Goal: Information Seeking & Learning: Learn about a topic

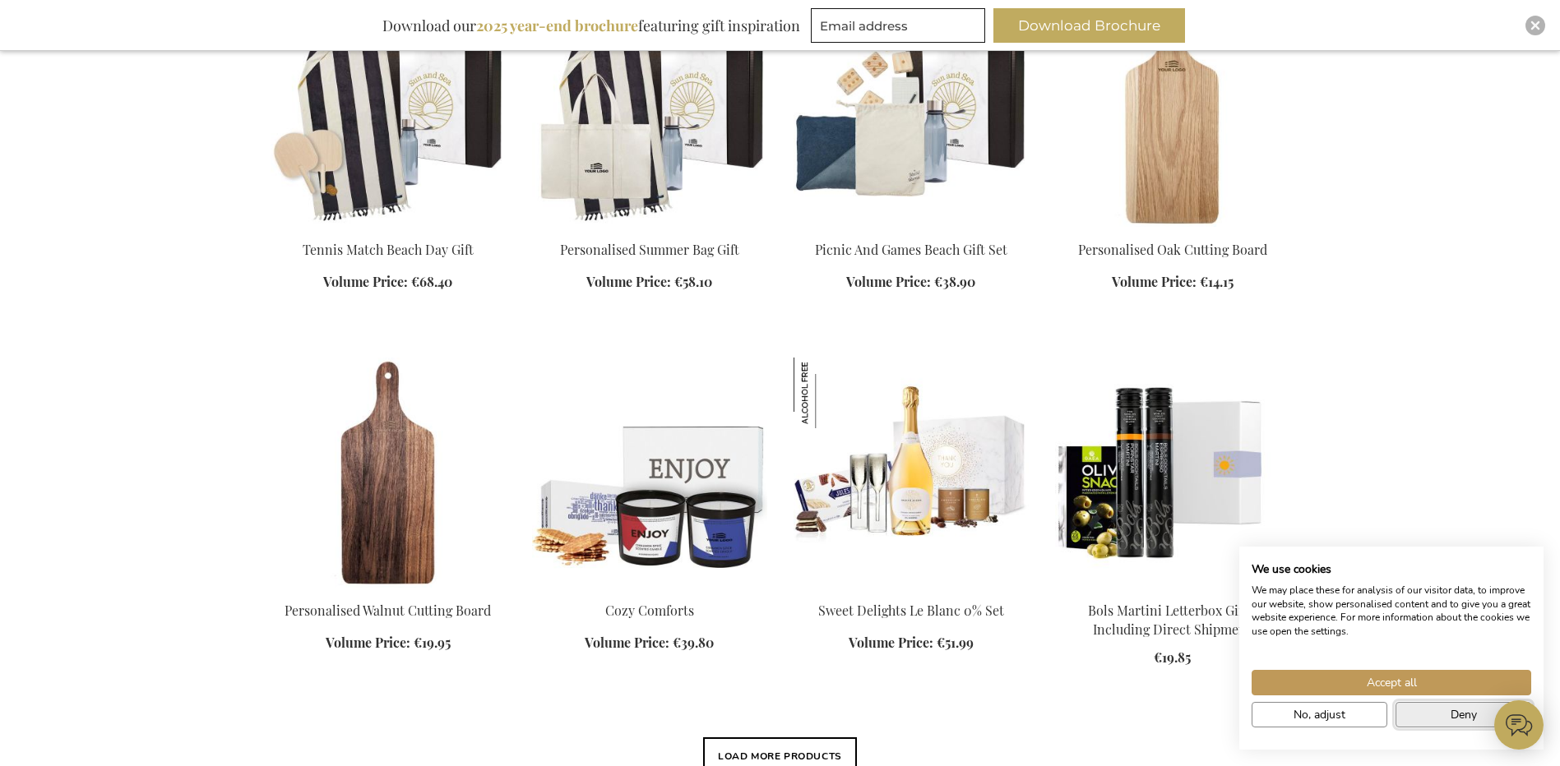
click at [1474, 713] on span "Deny" at bounding box center [1464, 714] width 26 height 17
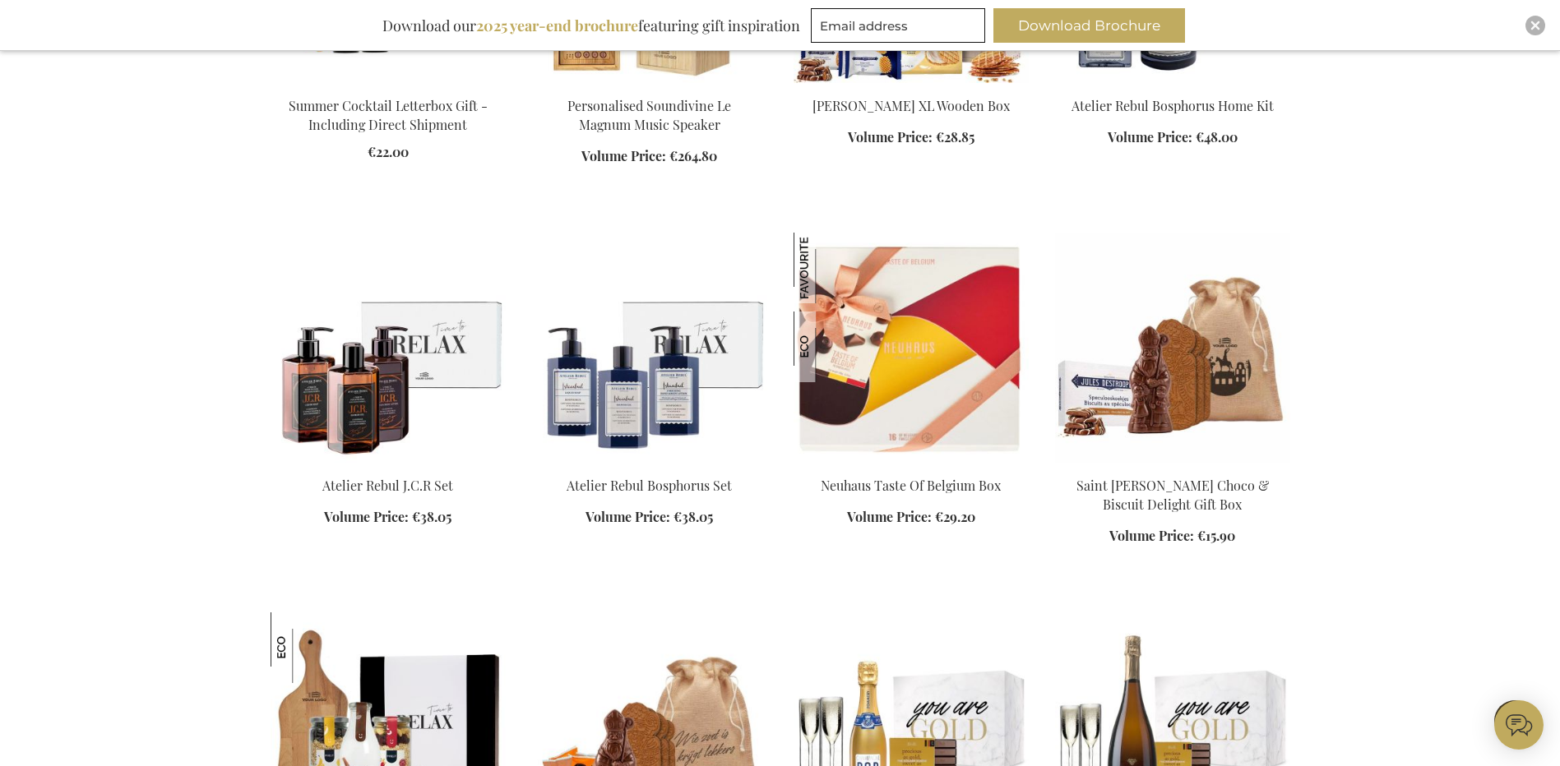
scroll to position [2107, 0]
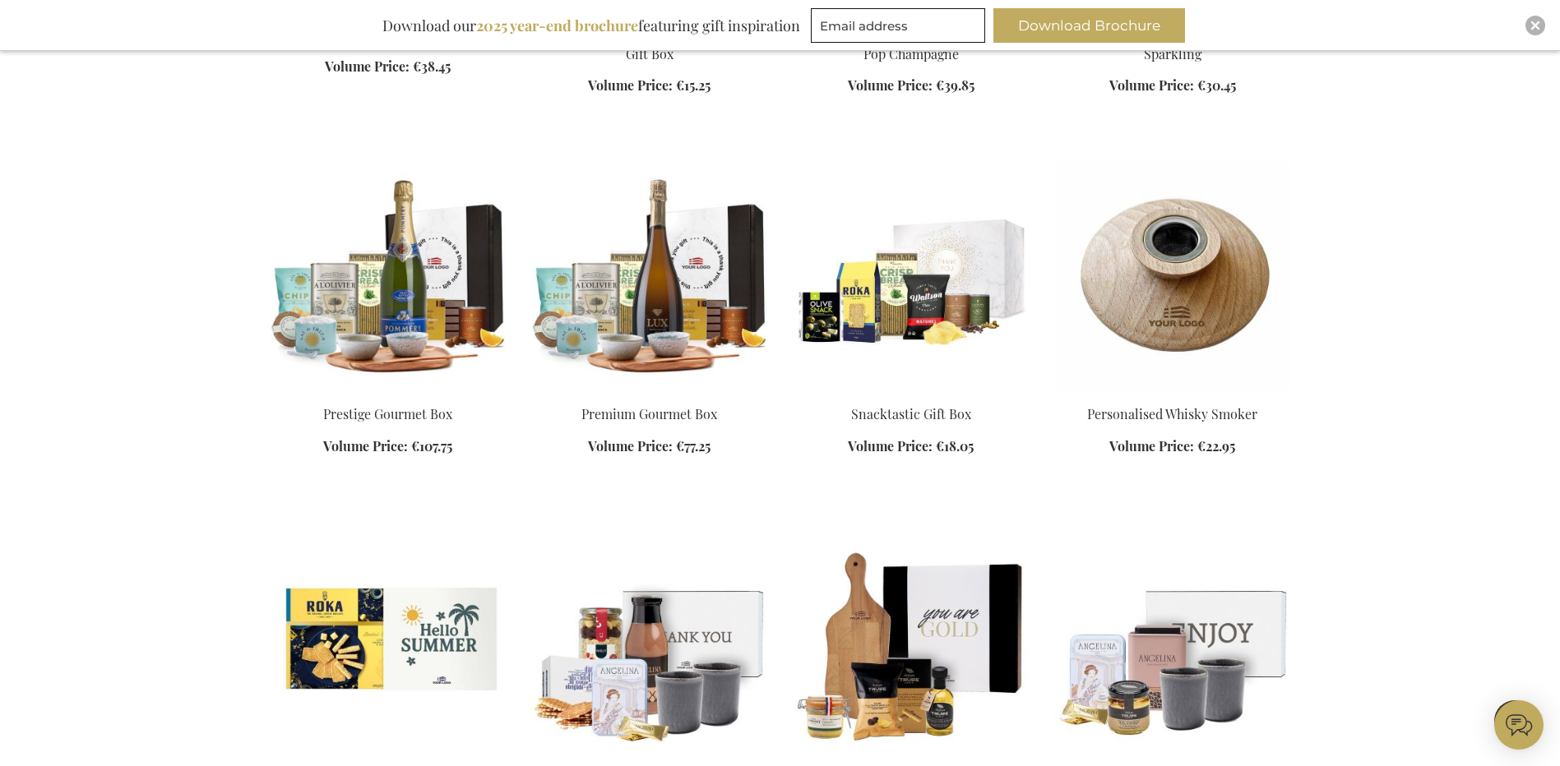
scroll to position [3012, 0]
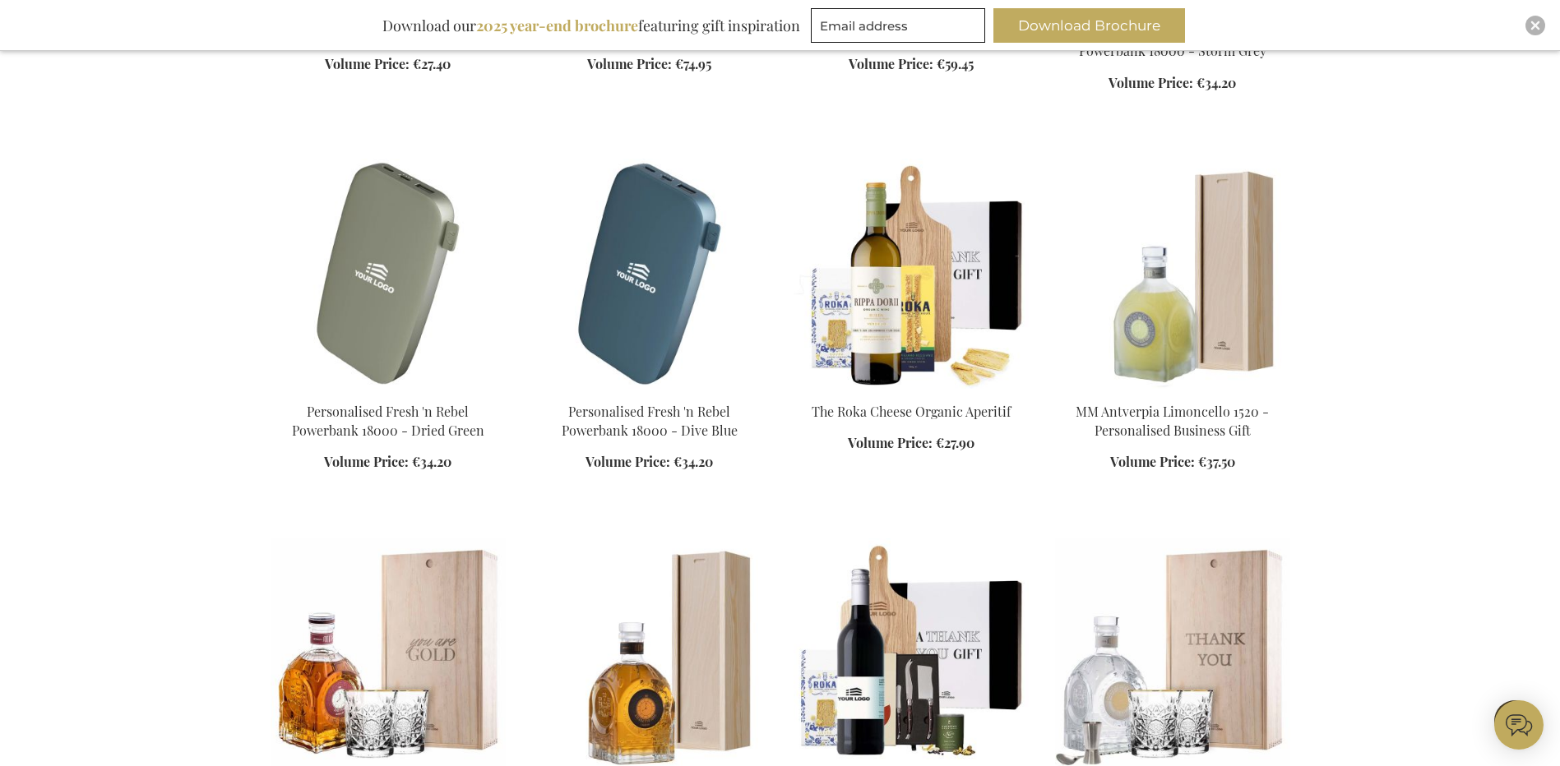
scroll to position [4081, 0]
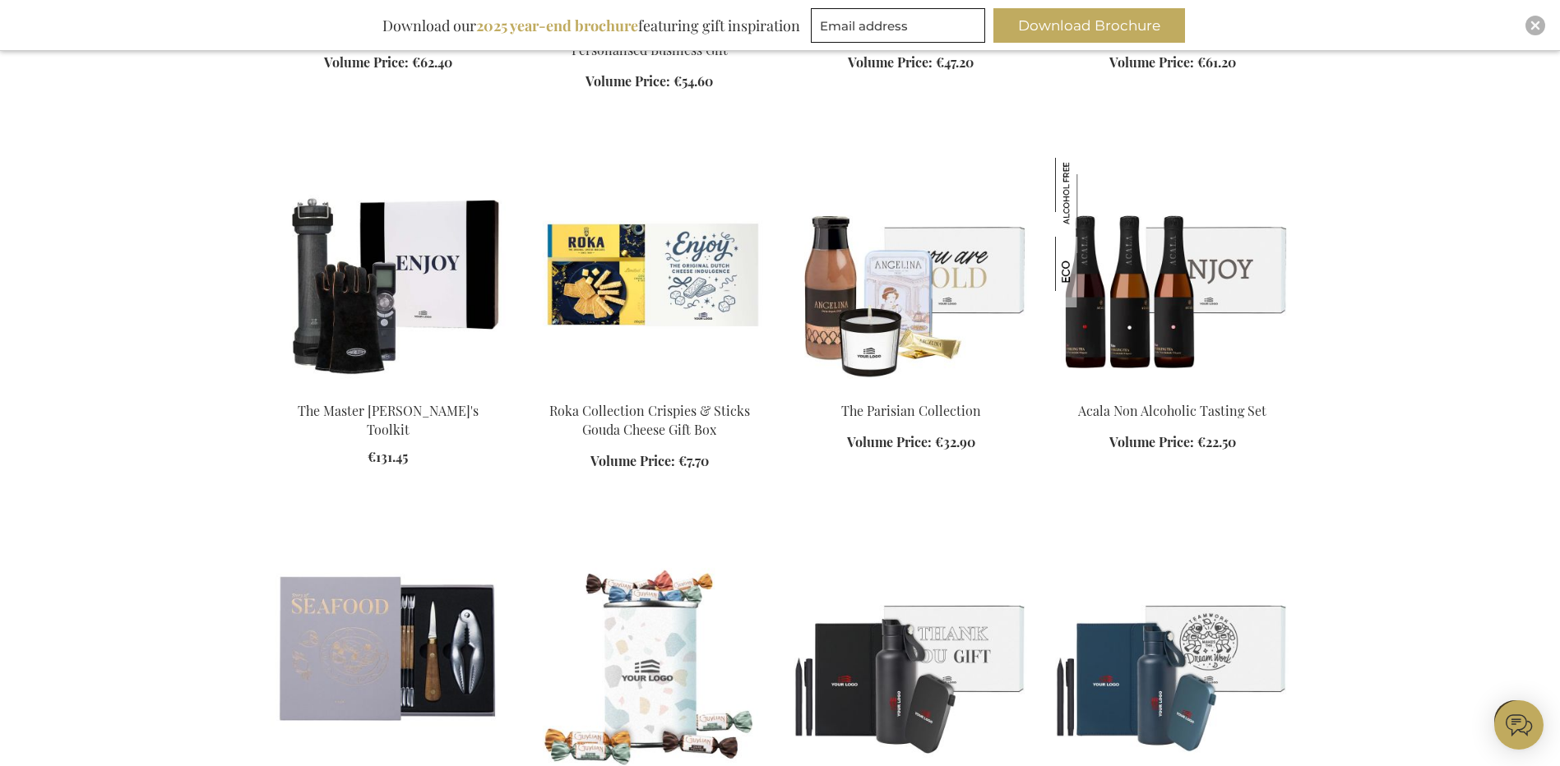
scroll to position [4821, 0]
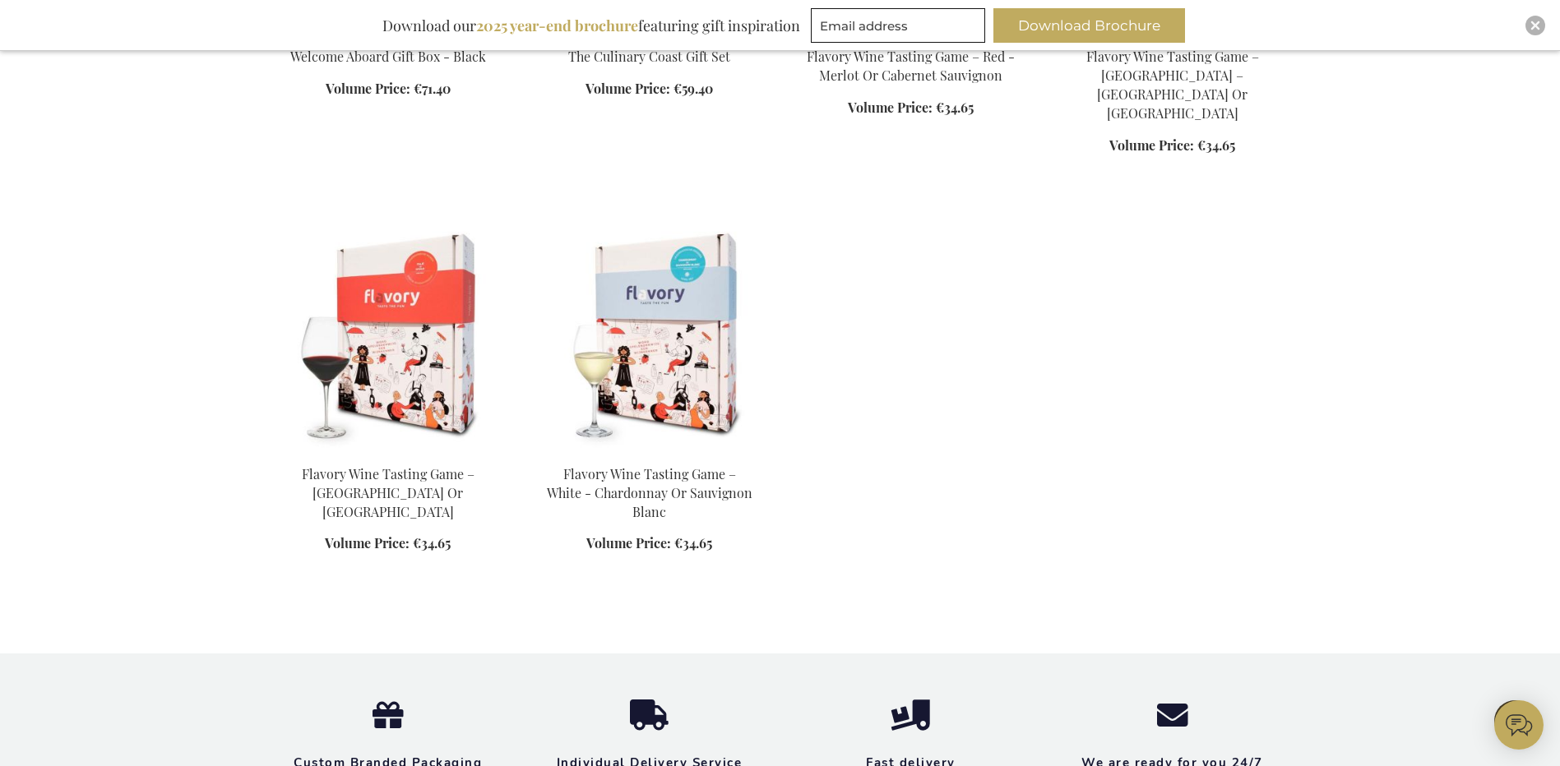
scroll to position [6301, 0]
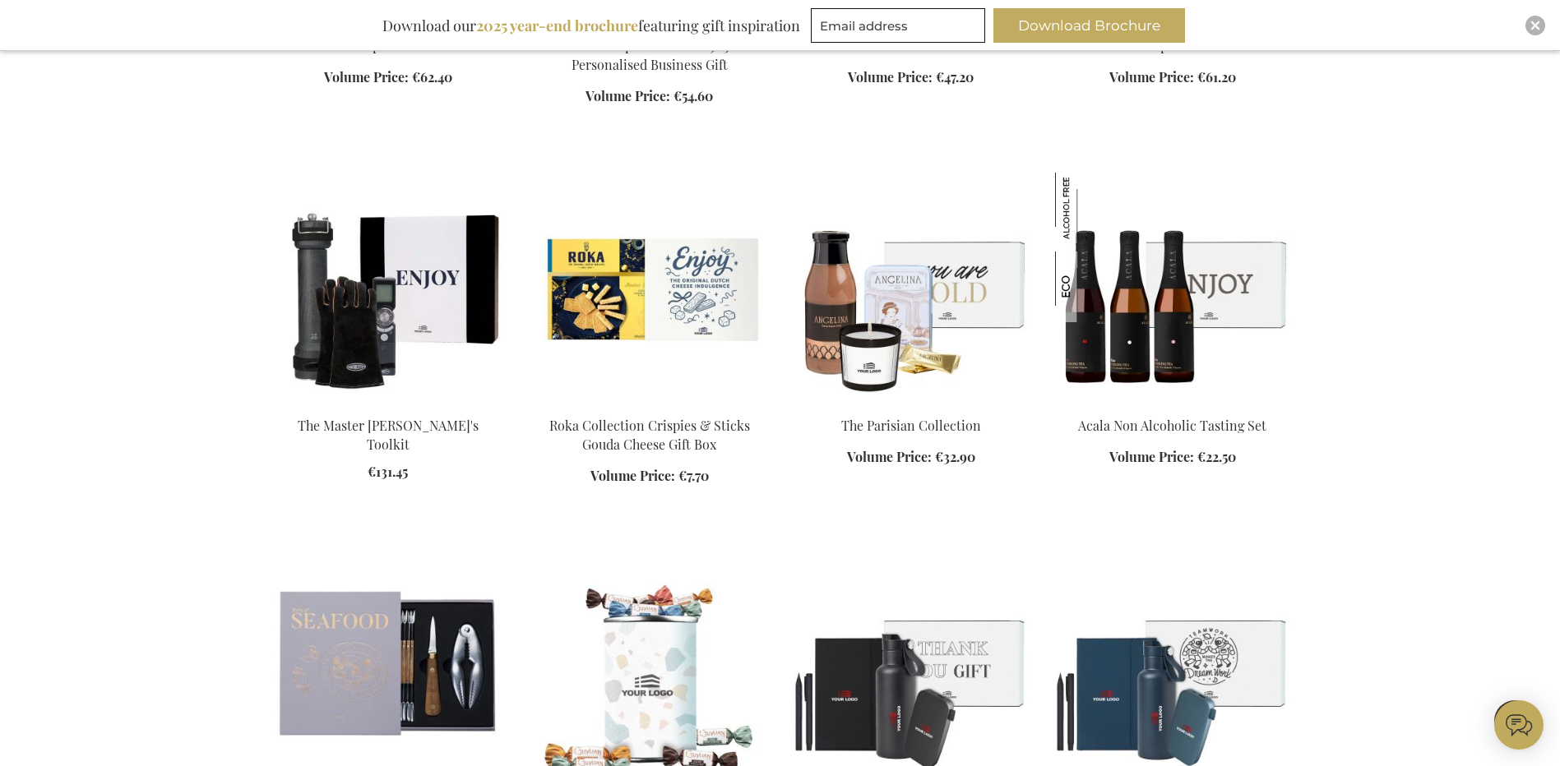
scroll to position [4574, 0]
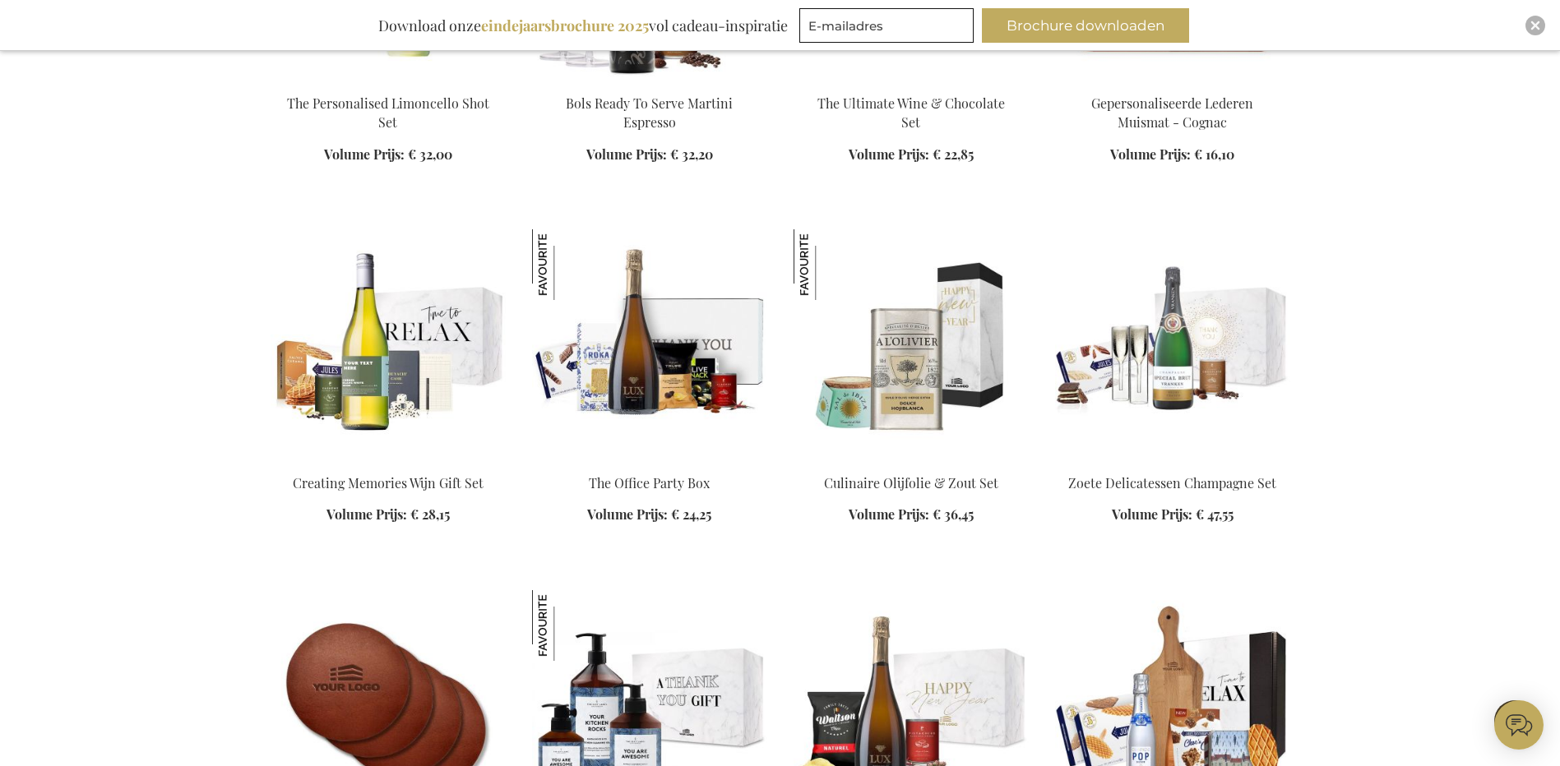
scroll to position [2138, 0]
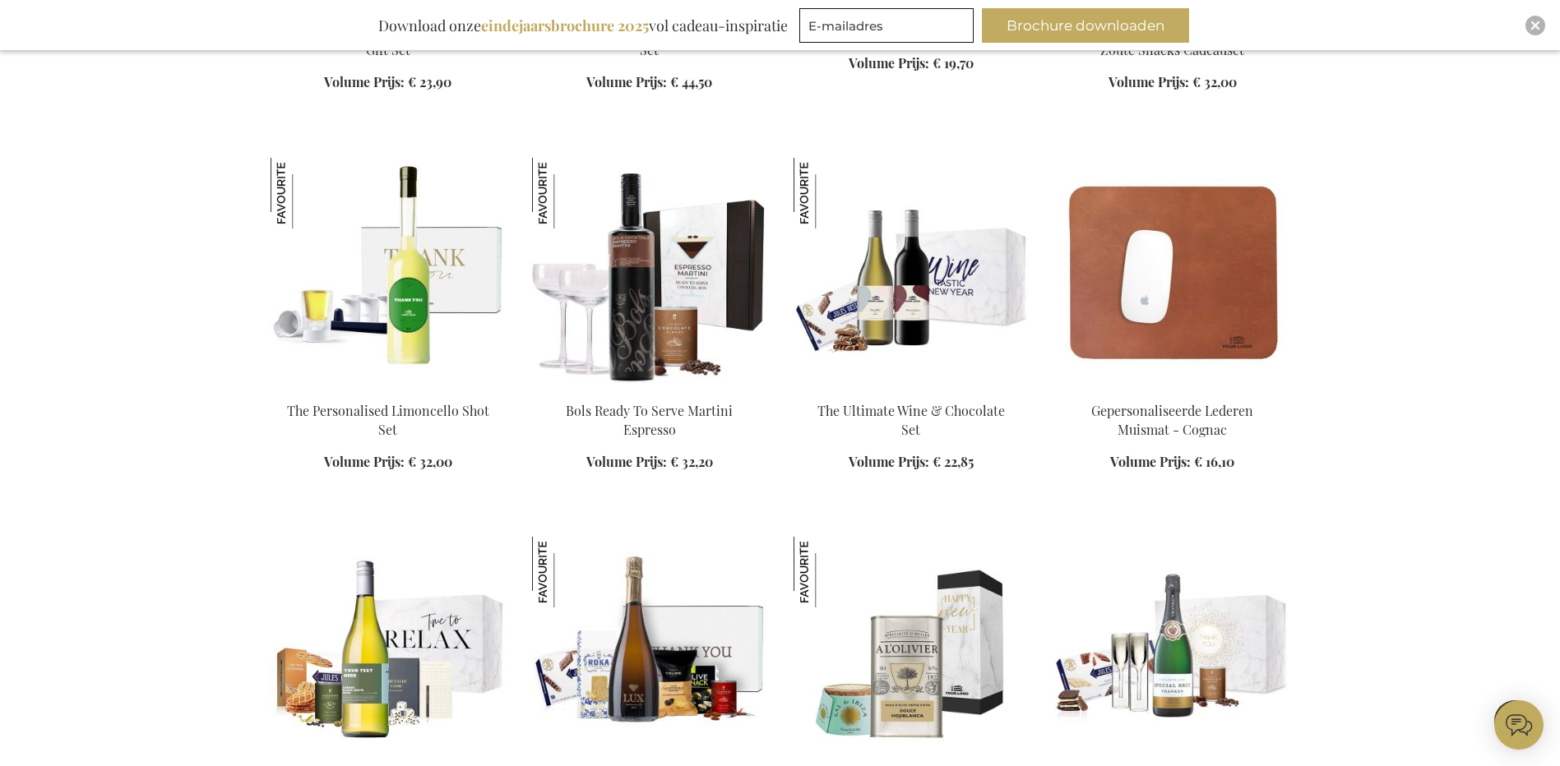
scroll to position [1809, 0]
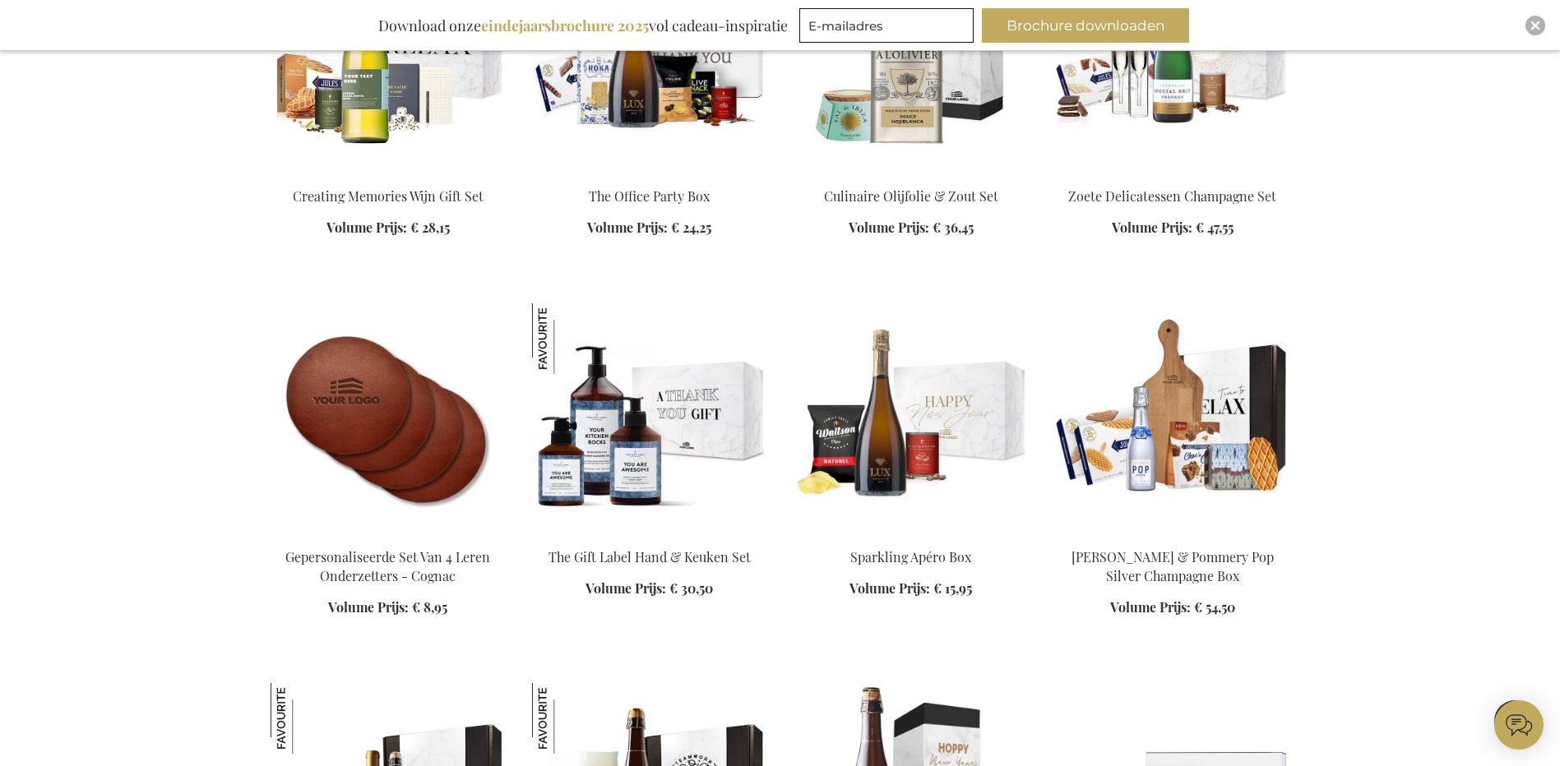
scroll to position [2467, 0]
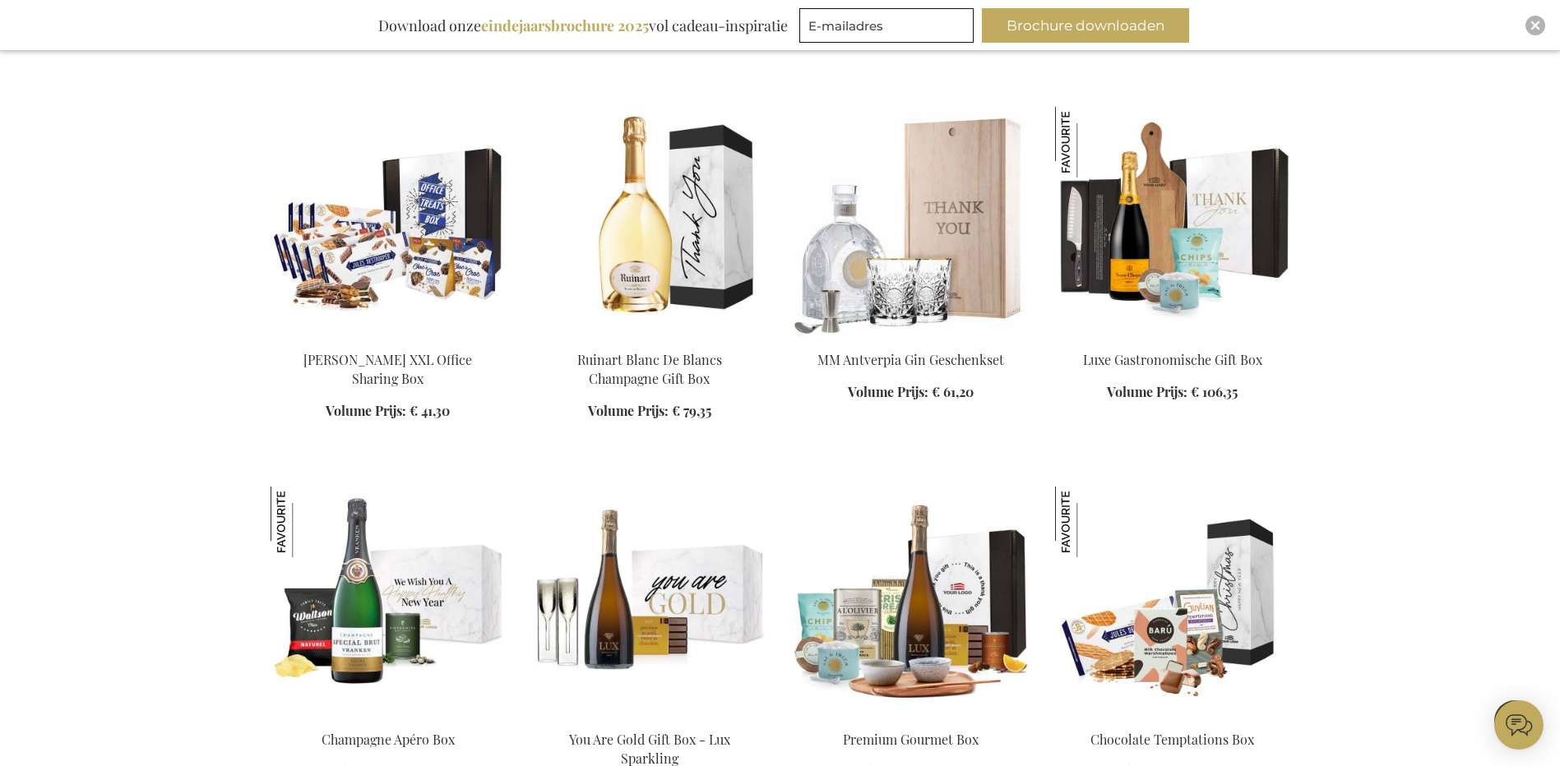
scroll to position [3372, 0]
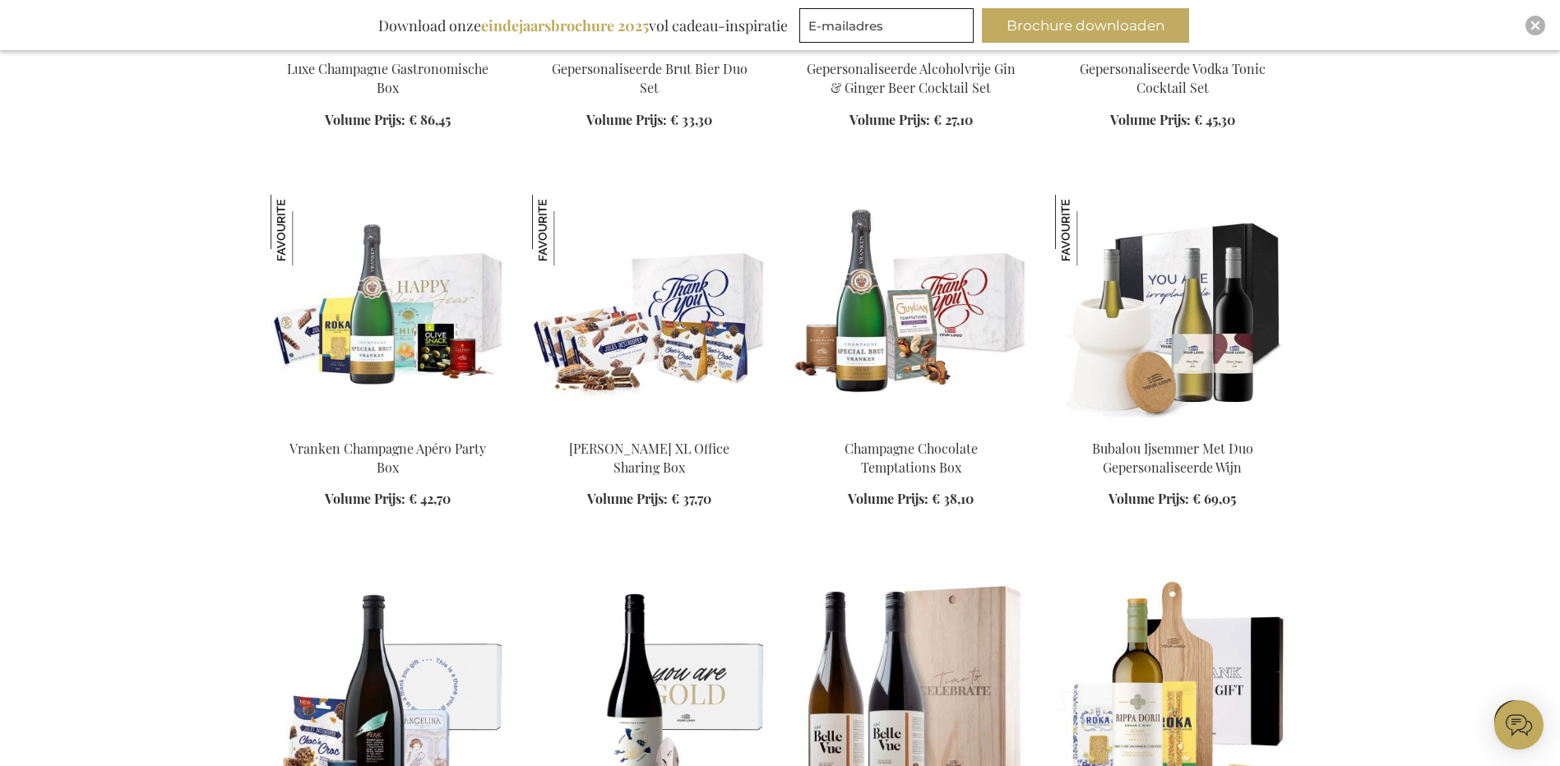
scroll to position [4441, 0]
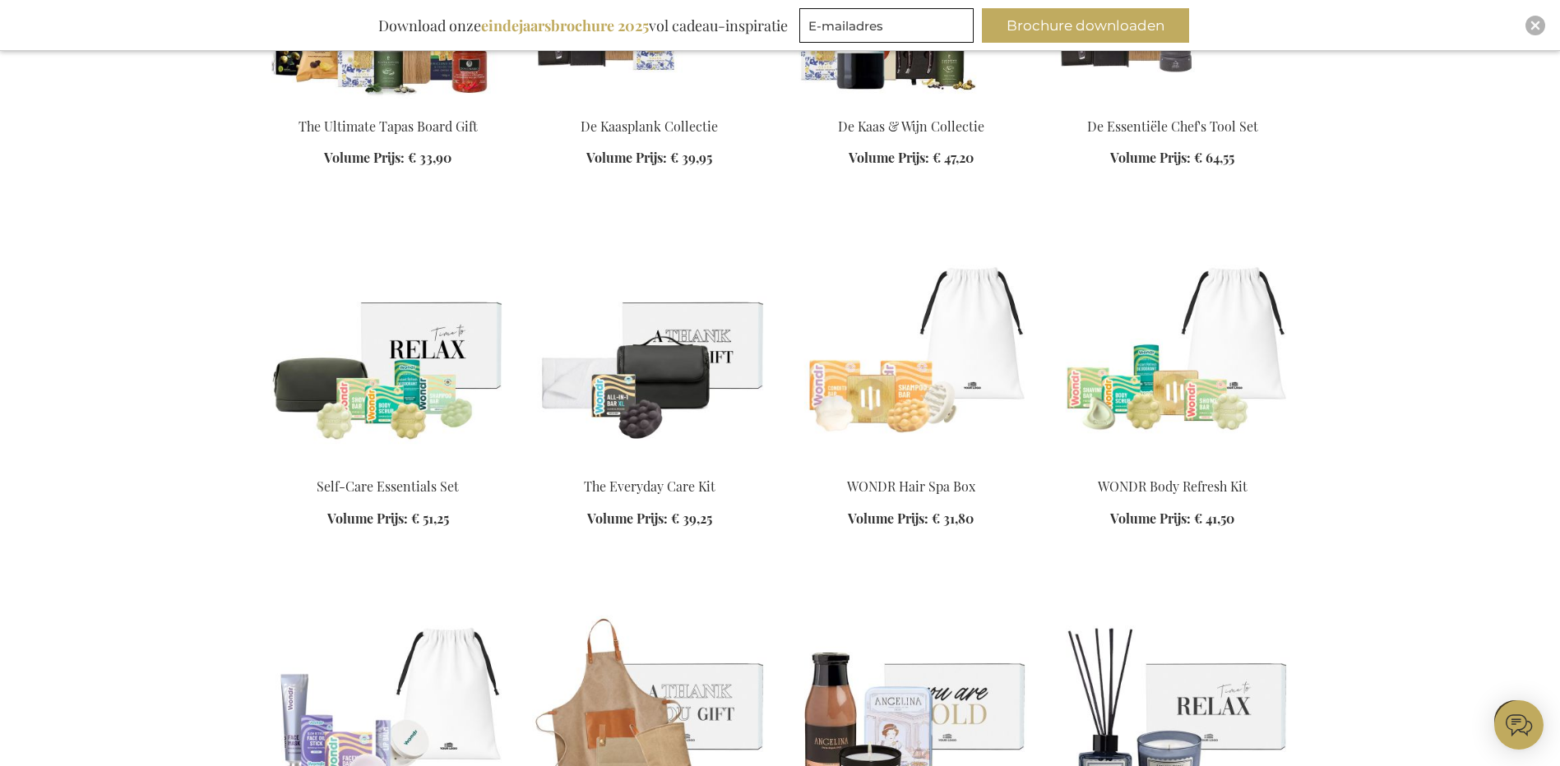
scroll to position [5510, 0]
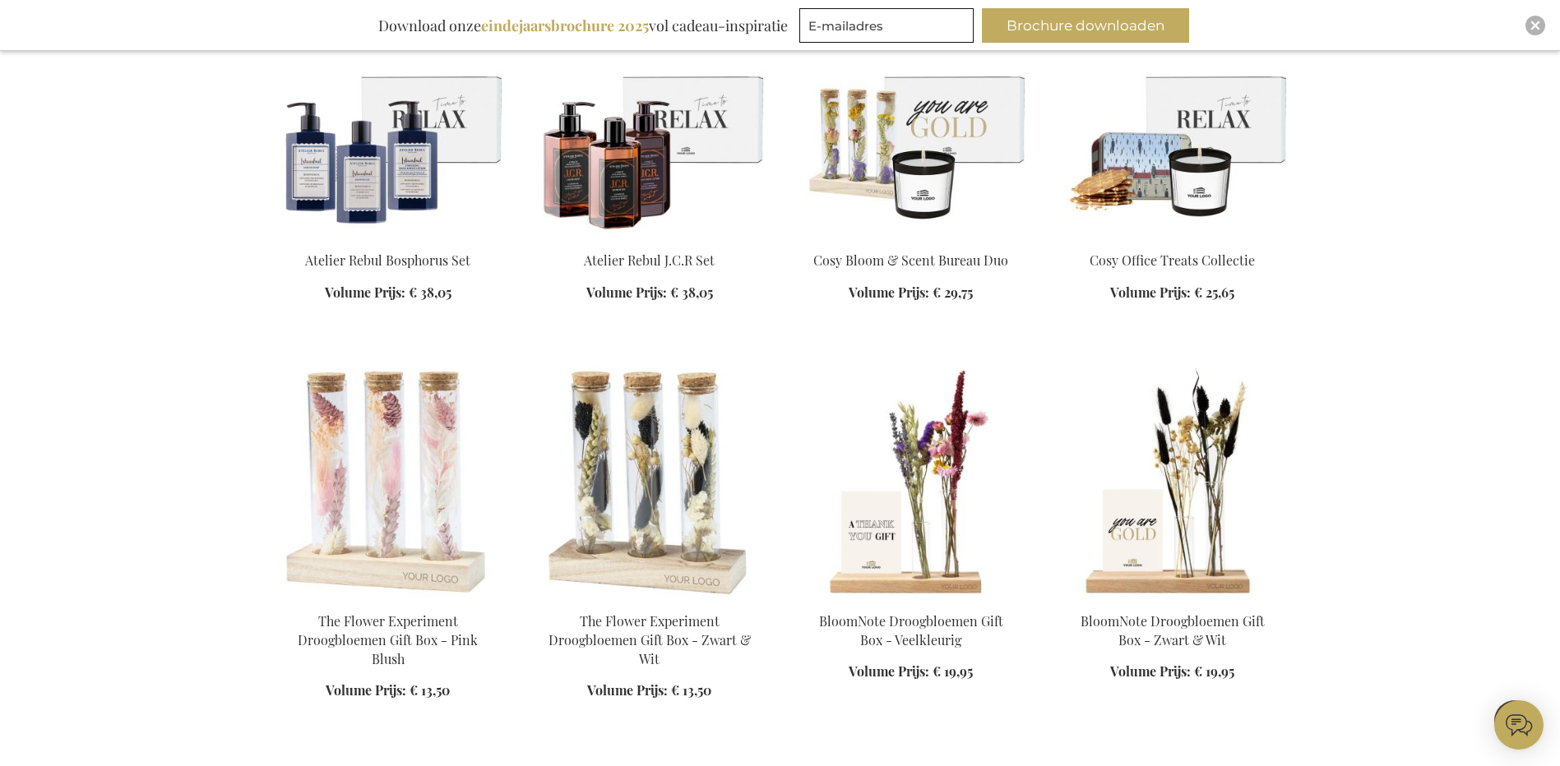
scroll to position [6579, 0]
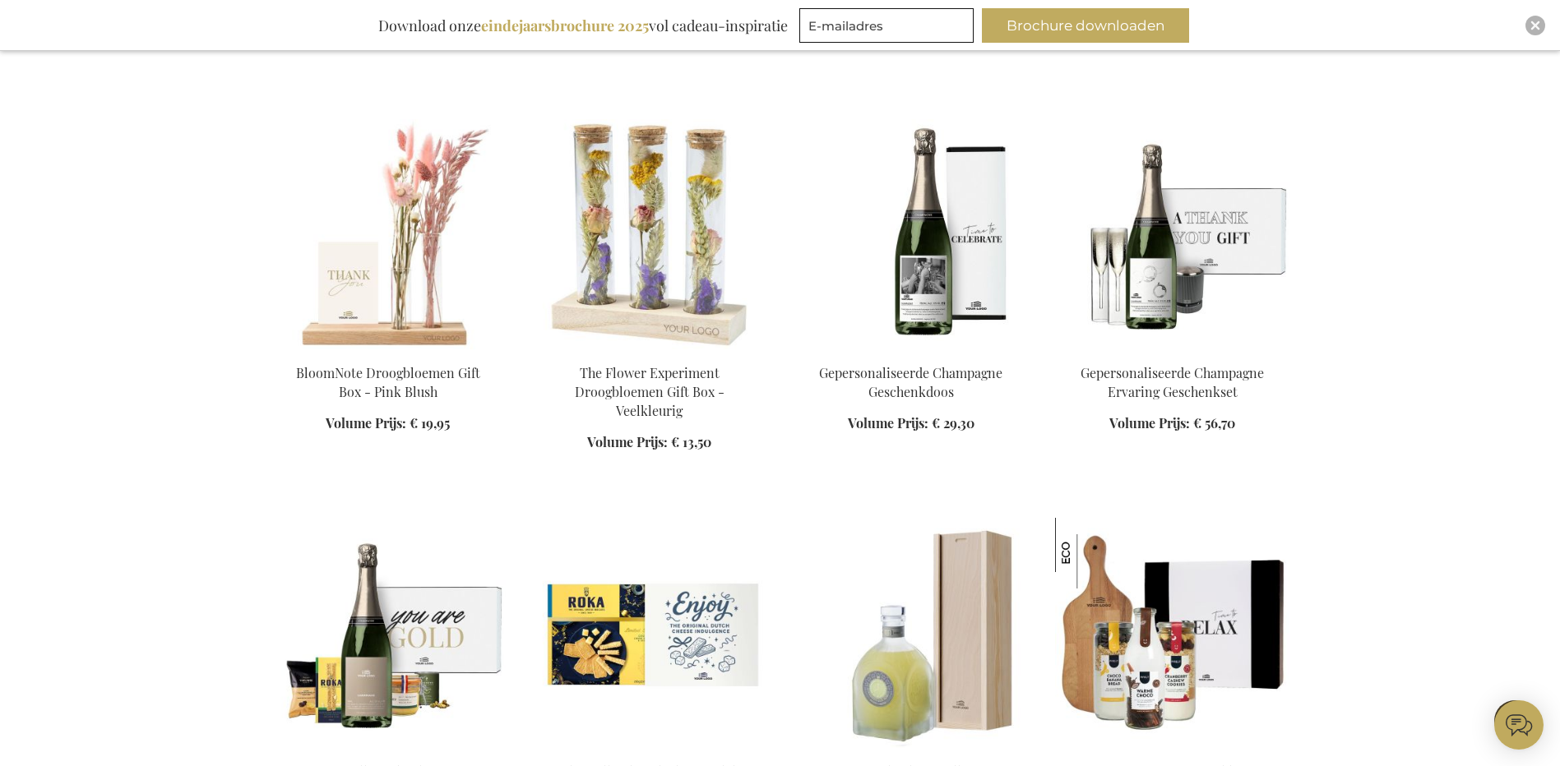
scroll to position [7073, 0]
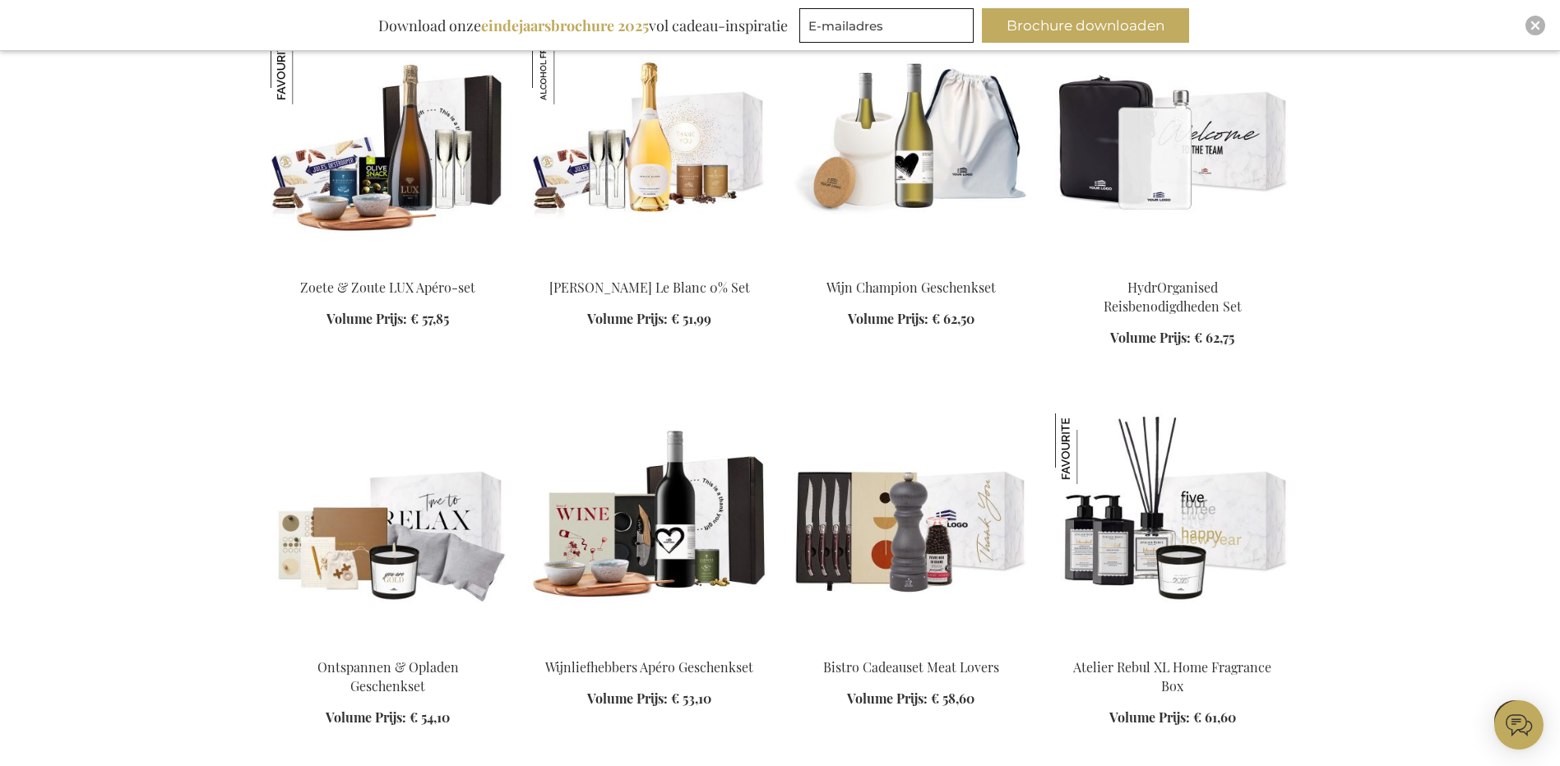
scroll to position [9129, 0]
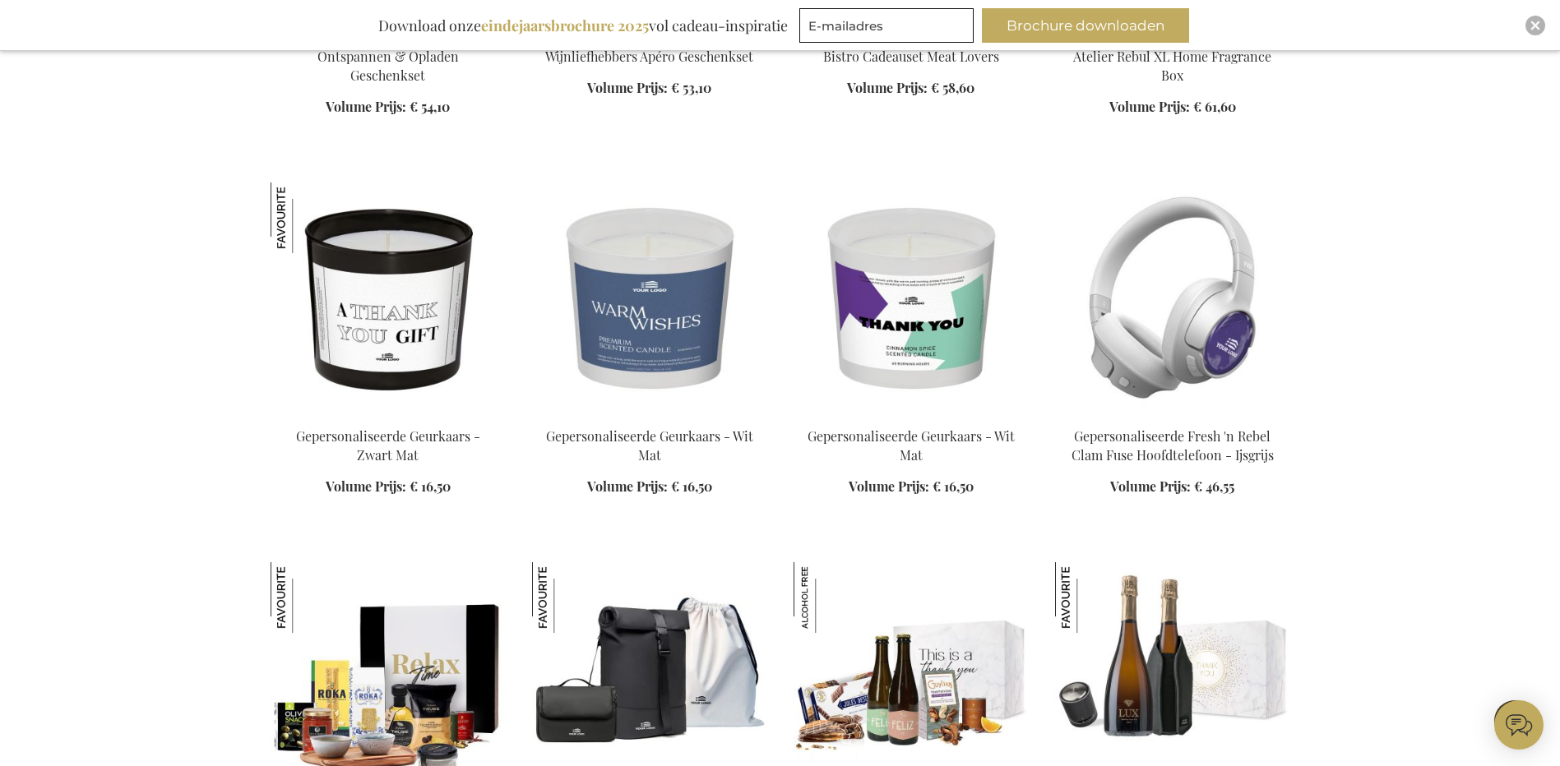
scroll to position [10198, 0]
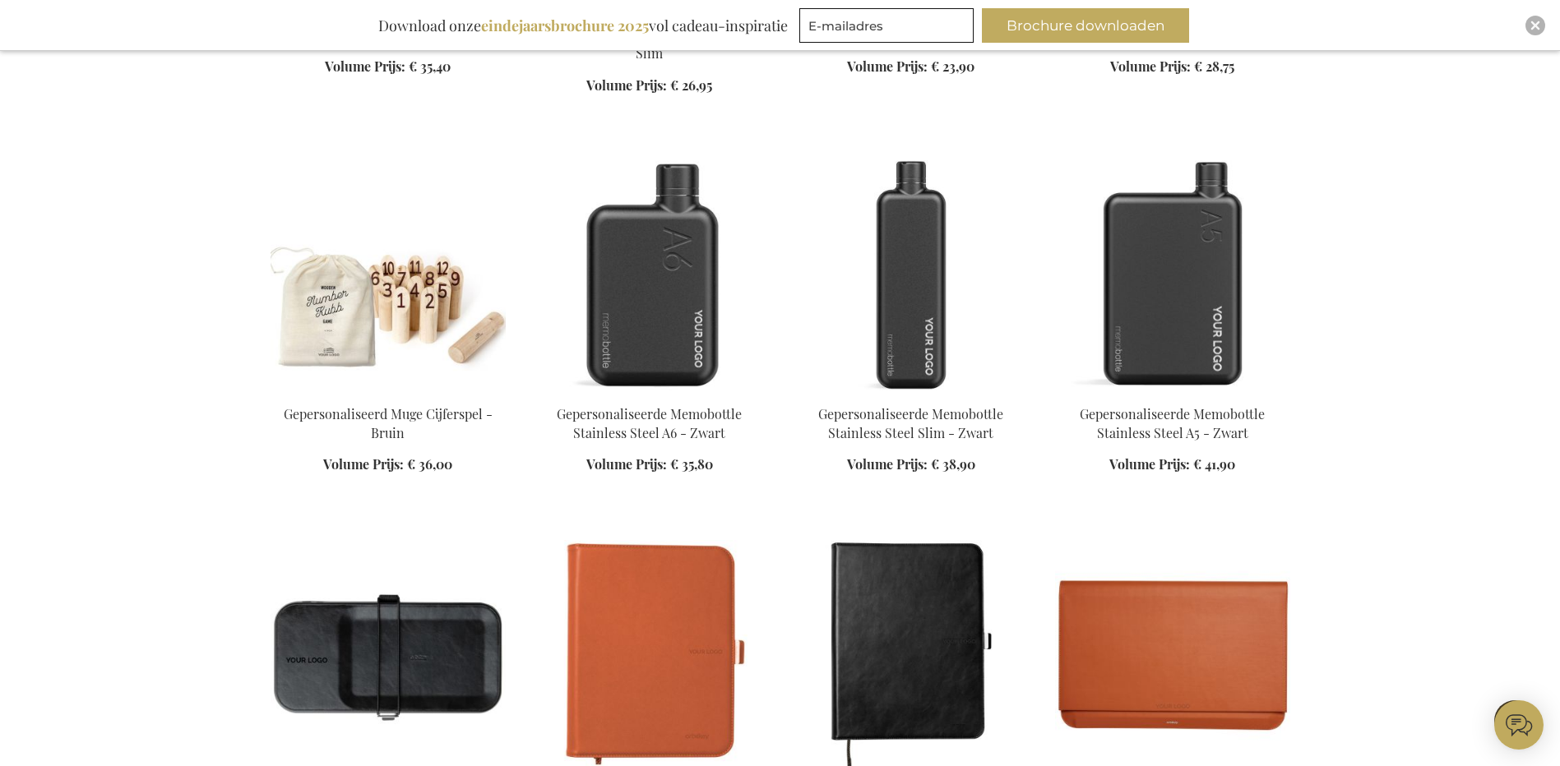
scroll to position [11349, 0]
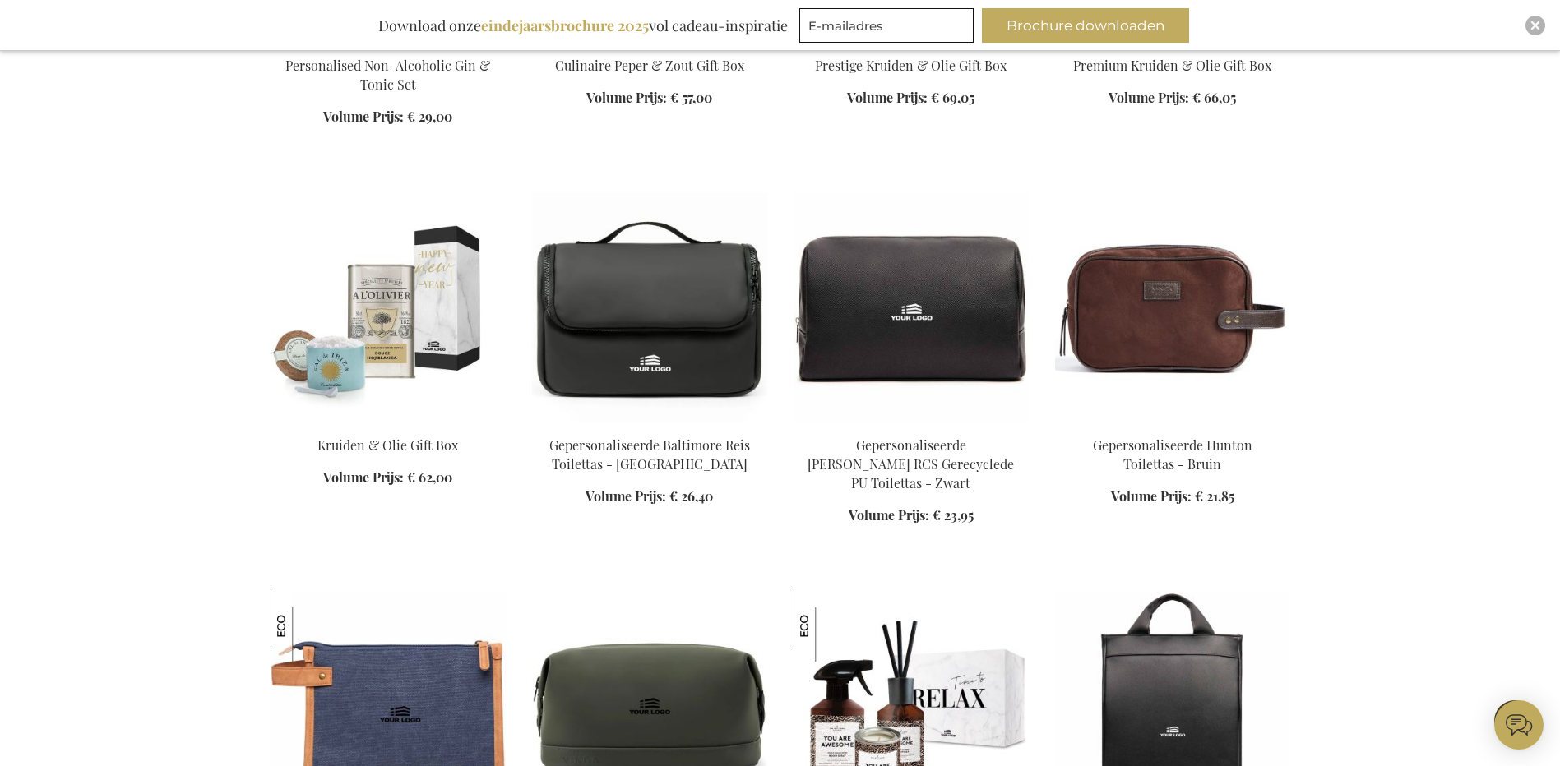
scroll to position [12747, 0]
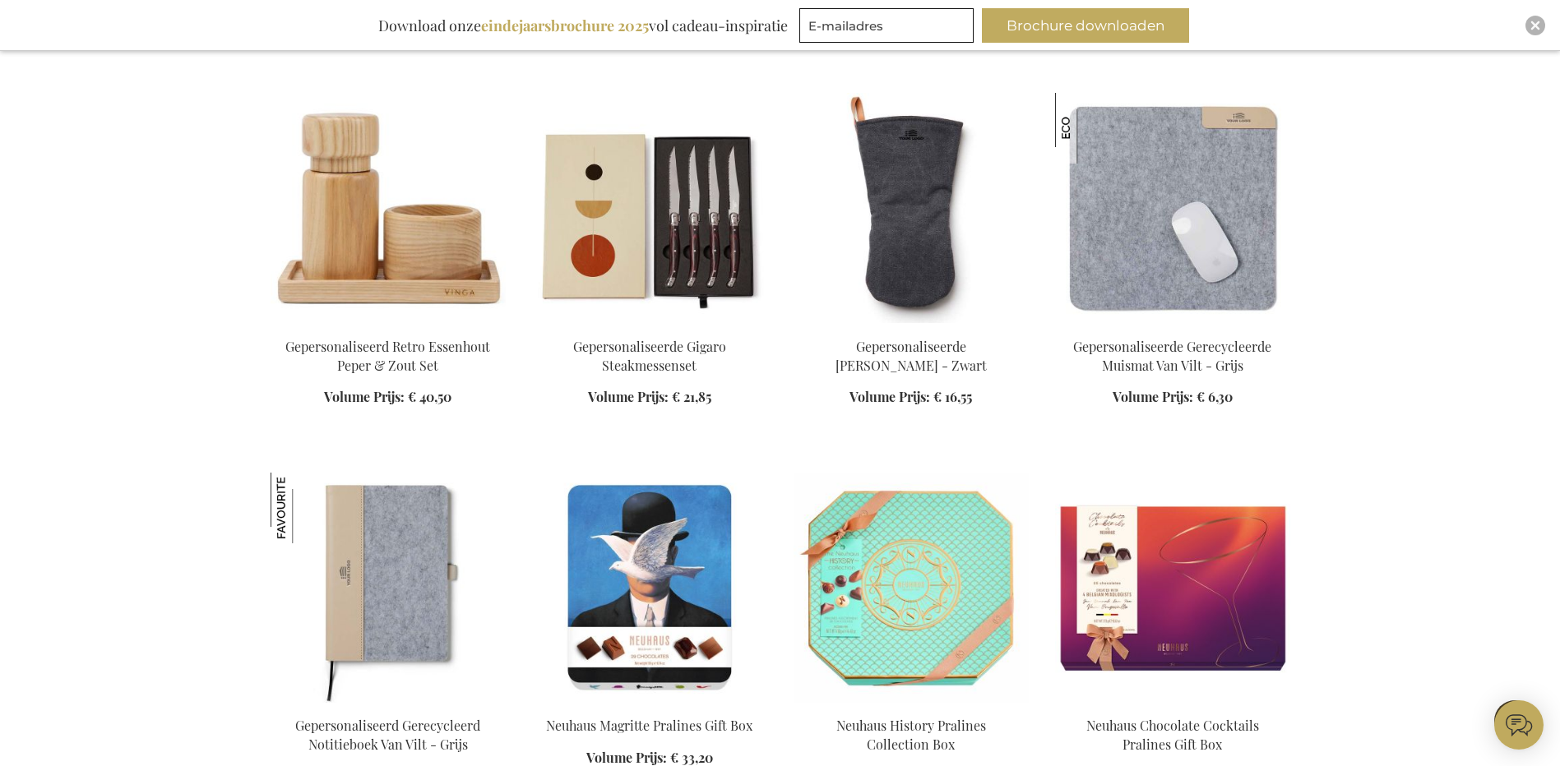
scroll to position [14556, 0]
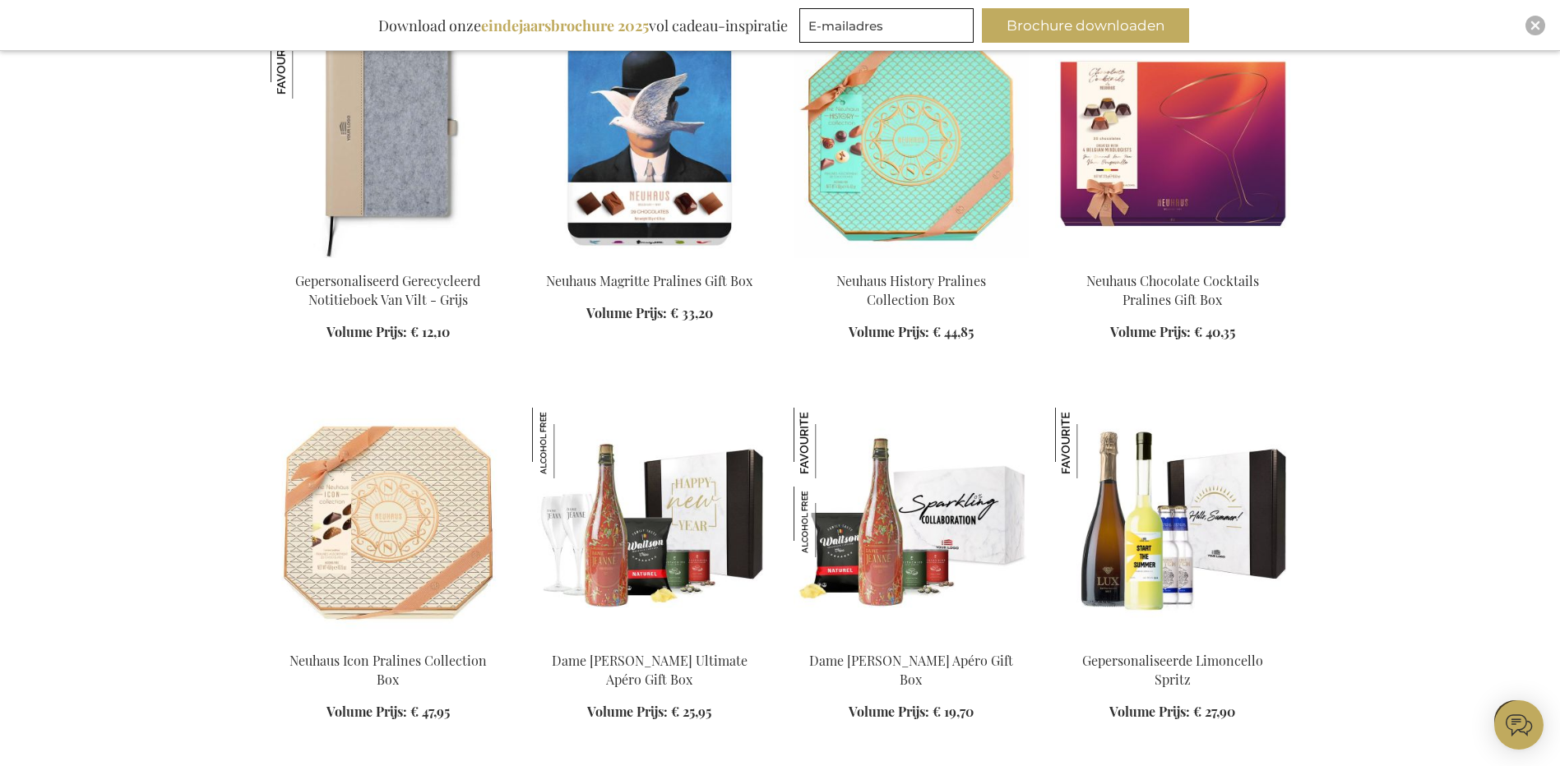
scroll to position [15132, 0]
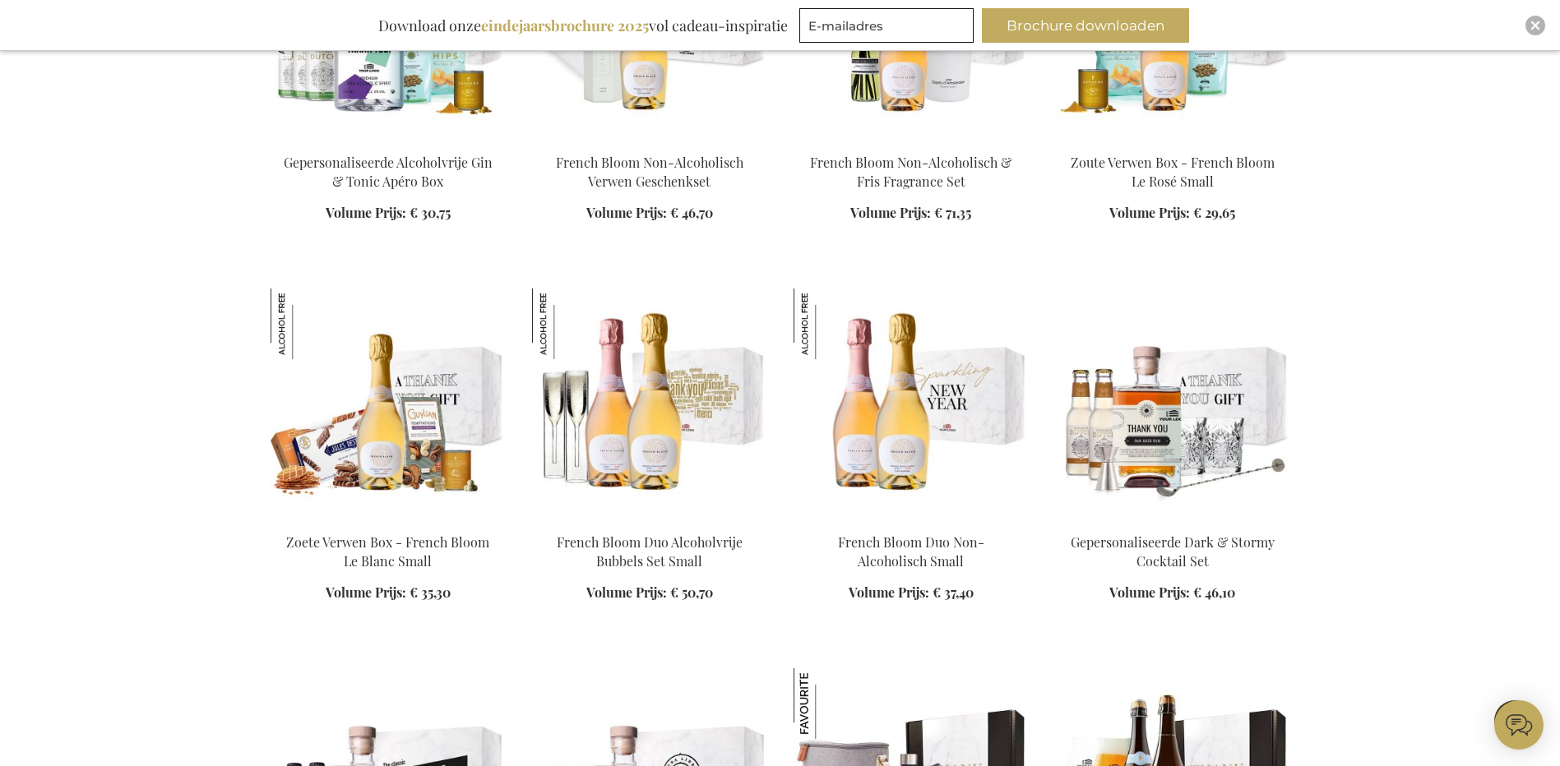
scroll to position [16119, 0]
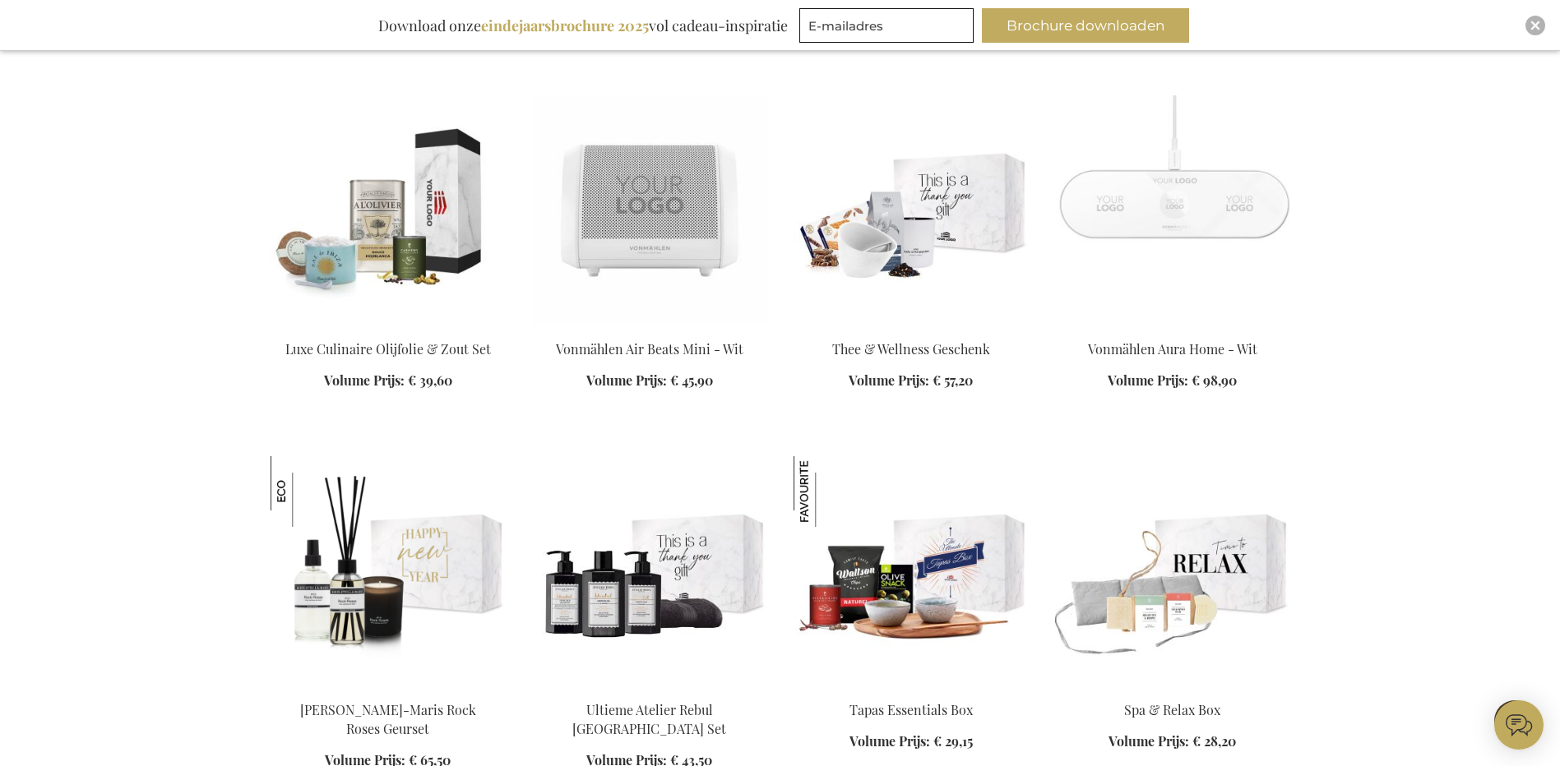
scroll to position [18339, 0]
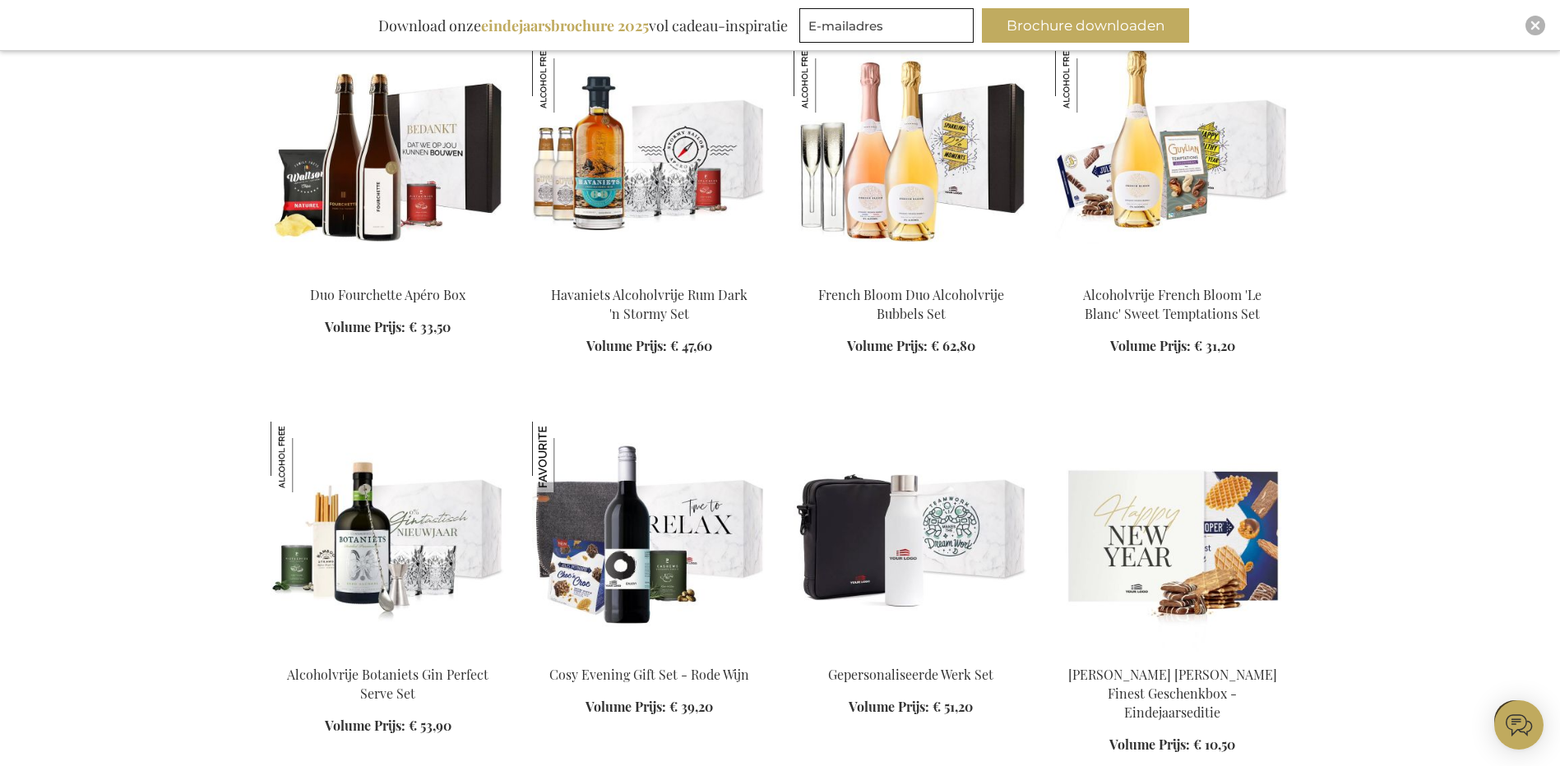
scroll to position [19655, 0]
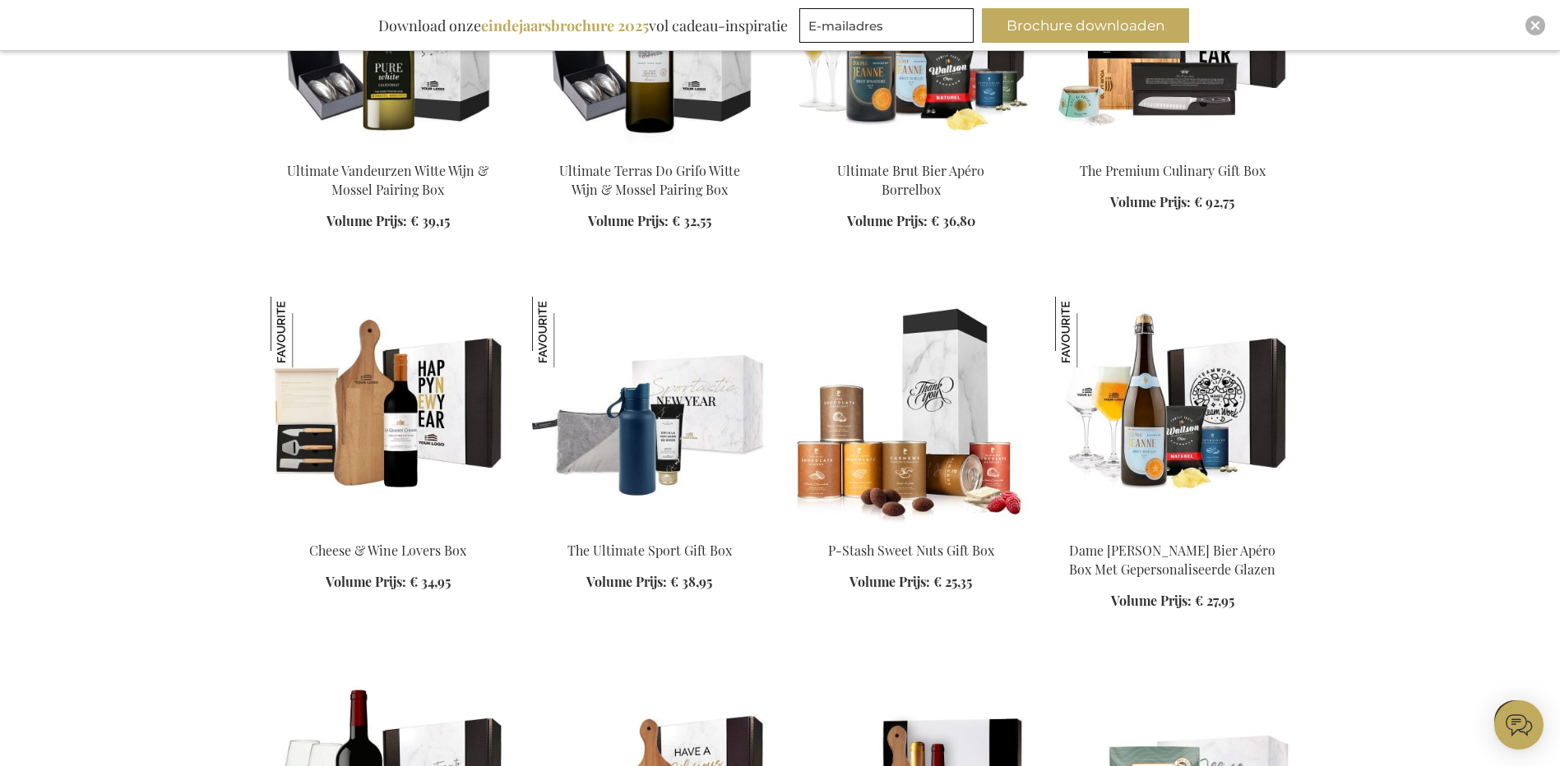
scroll to position [20807, 0]
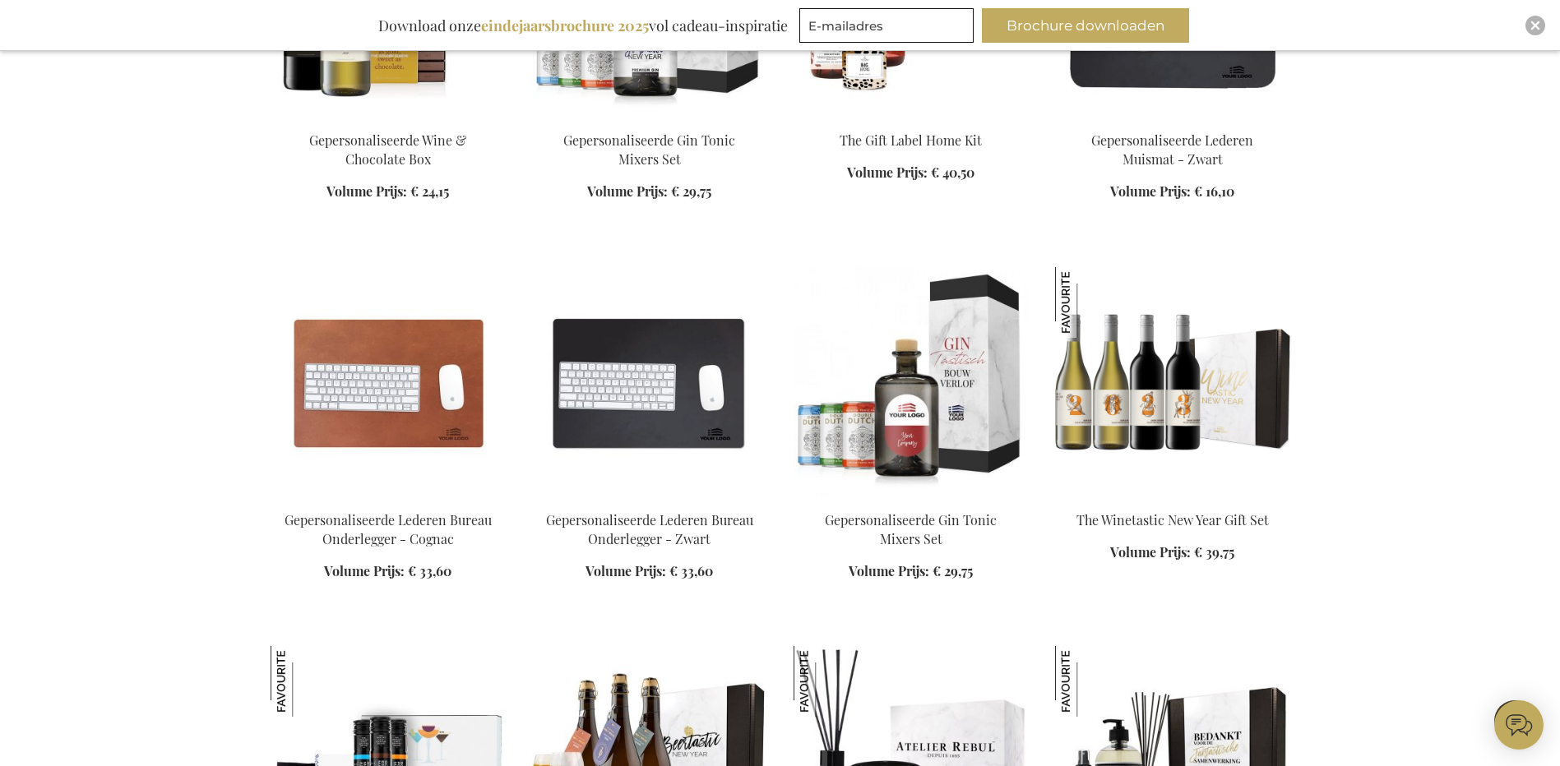
scroll to position [22205, 0]
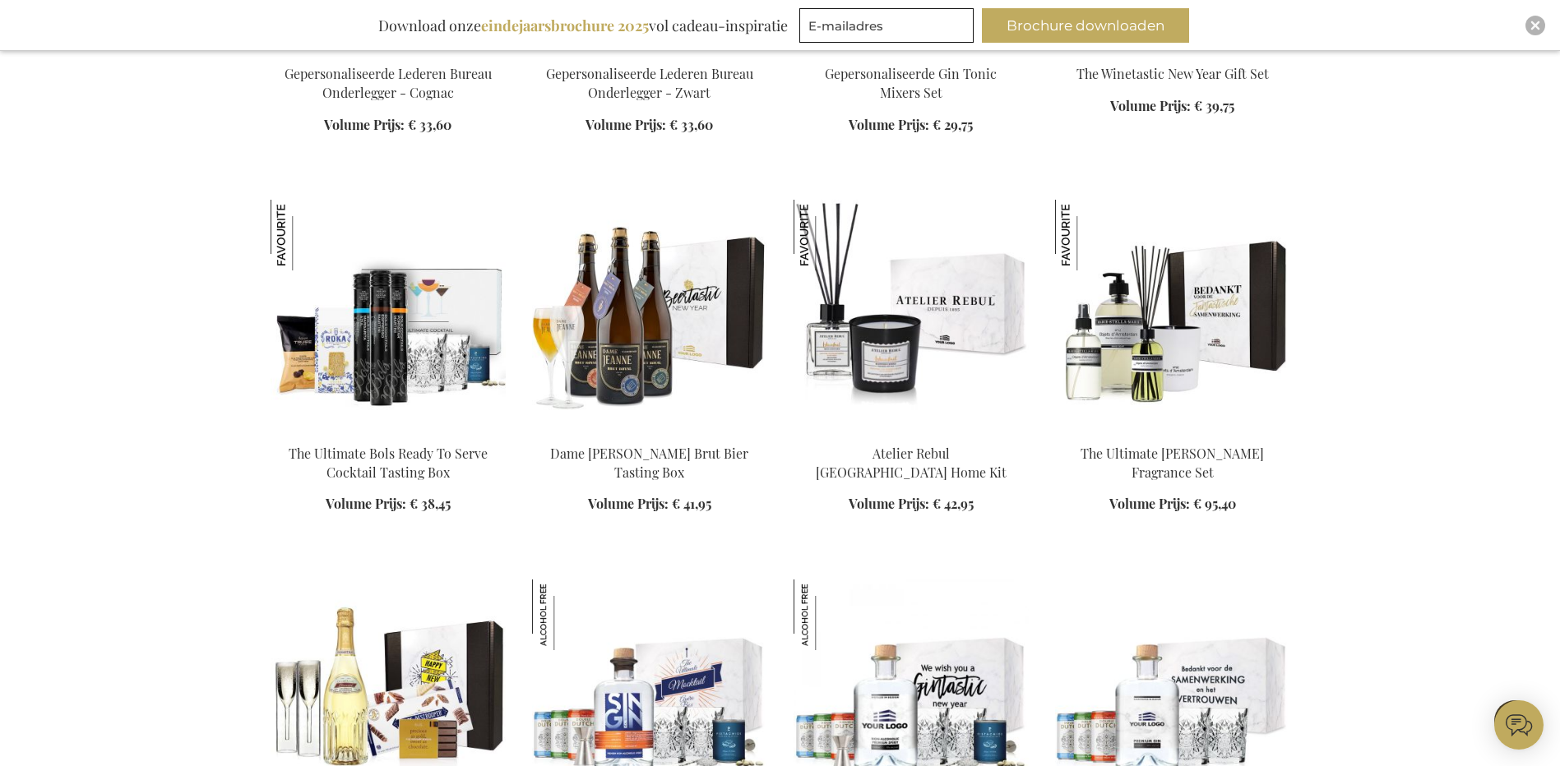
scroll to position [22451, 0]
